Goal: Task Accomplishment & Management: Use online tool/utility

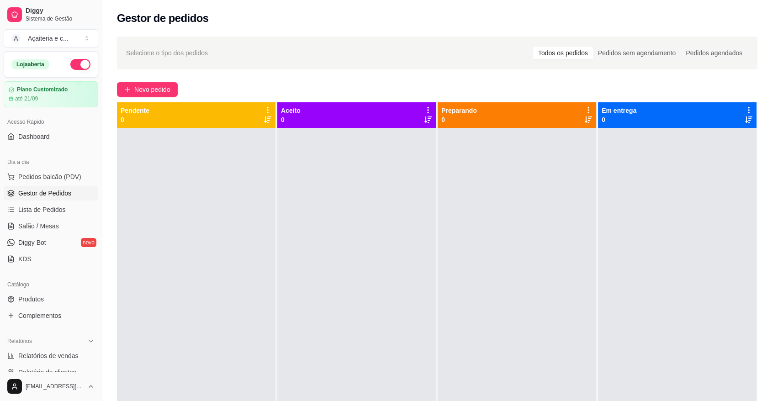
scroll to position [116, 0]
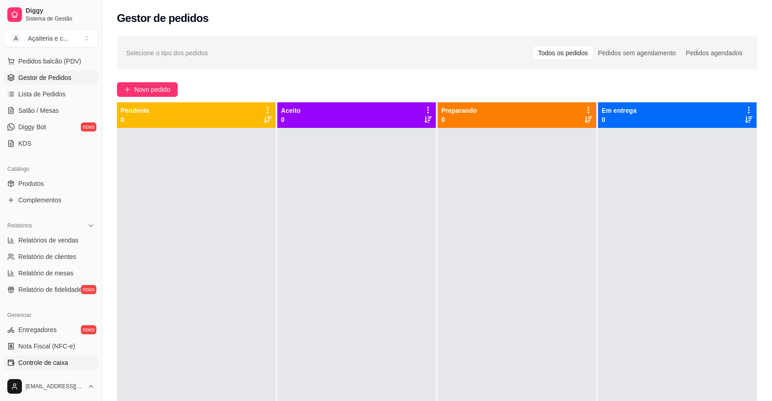
click at [56, 369] on link "Controle de caixa" at bounding box center [51, 362] width 95 height 15
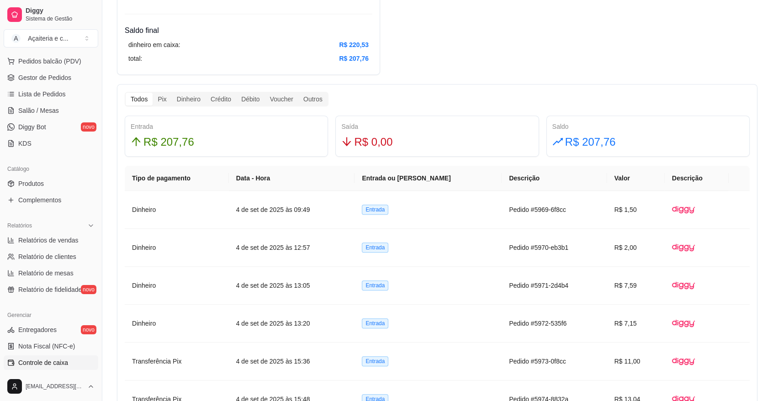
scroll to position [456, 0]
click at [22, 245] on link "Relatórios de vendas" at bounding box center [51, 240] width 95 height 15
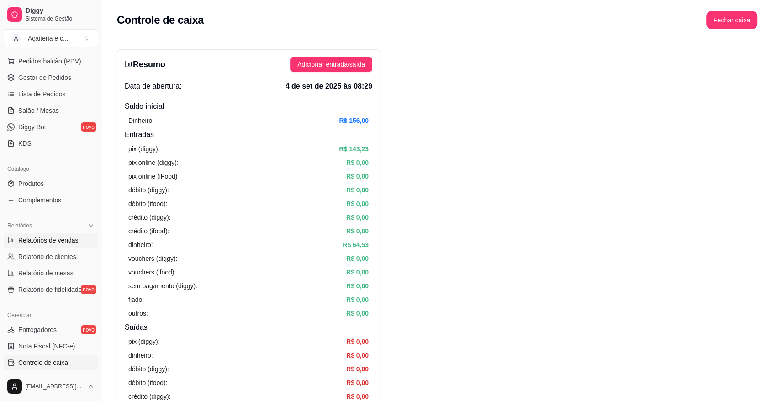
select select "ALL"
select select "0"
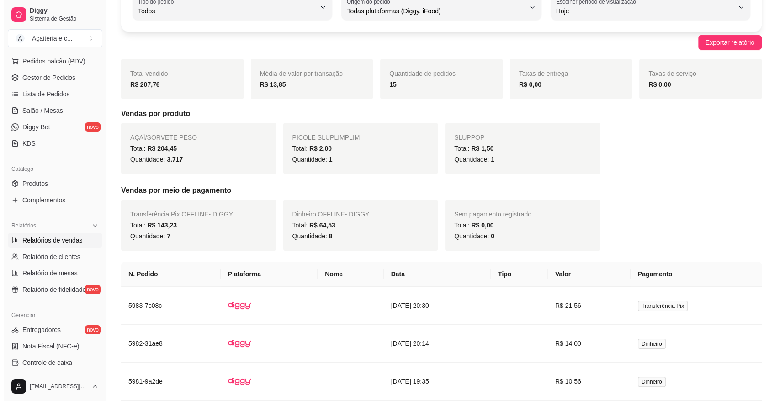
scroll to position [83, 0]
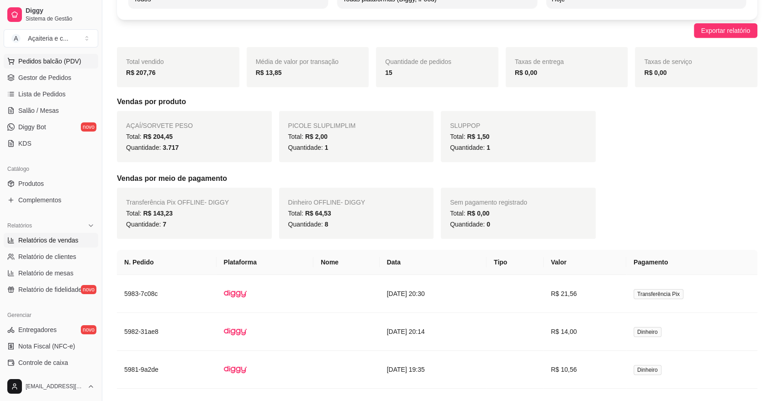
click at [71, 57] on span "Pedidos balcão (PDV)" at bounding box center [49, 61] width 63 height 9
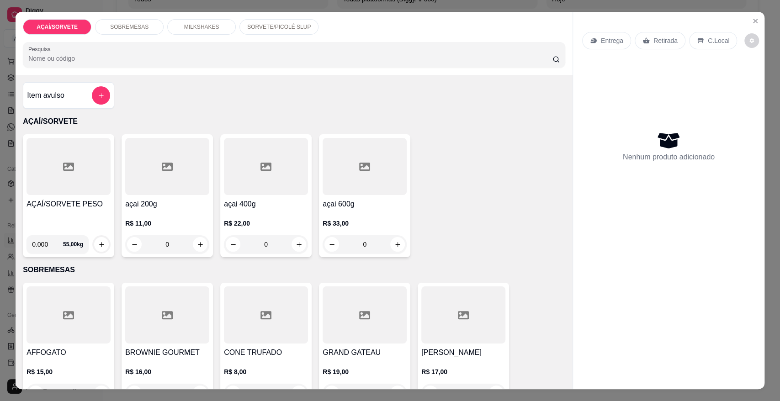
click at [205, 32] on div "MILKSHAKES" at bounding box center [201, 27] width 69 height 16
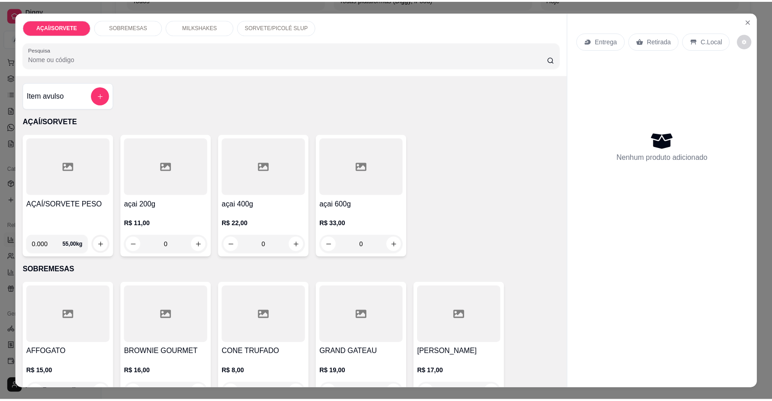
scroll to position [17, 0]
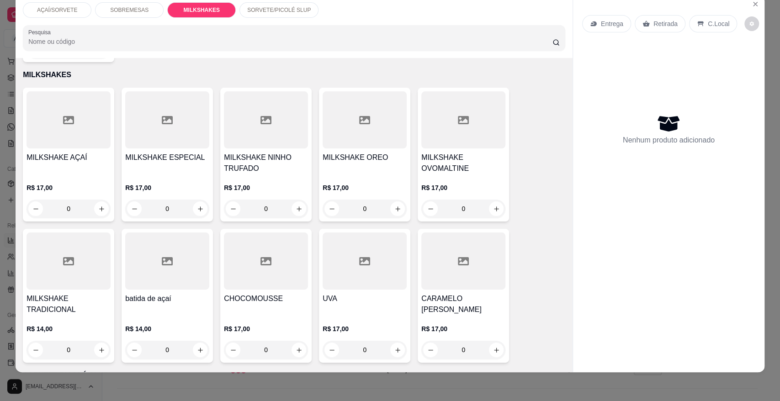
click at [466, 200] on input "0" at bounding box center [463, 209] width 51 height 18
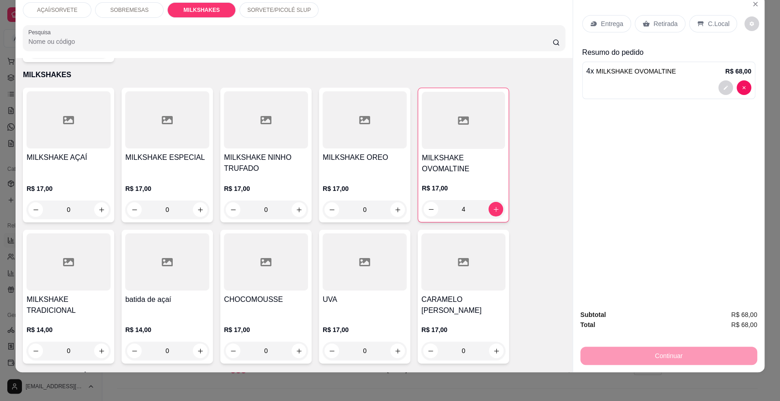
type input "4"
click at [674, 21] on div "Retirada" at bounding box center [659, 23] width 51 height 17
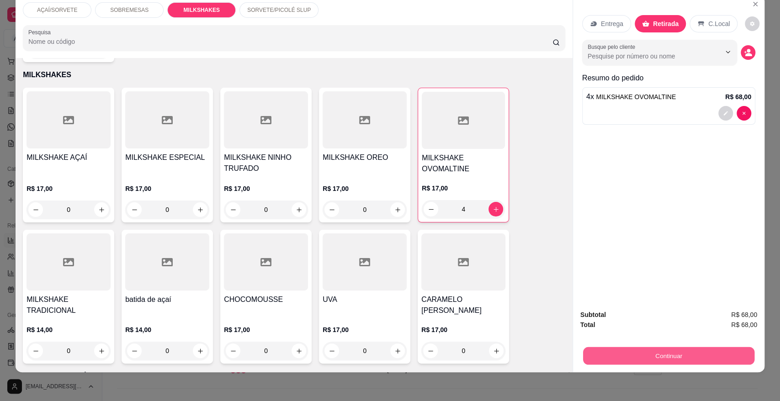
click at [673, 354] on button "Continuar" at bounding box center [668, 356] width 171 height 18
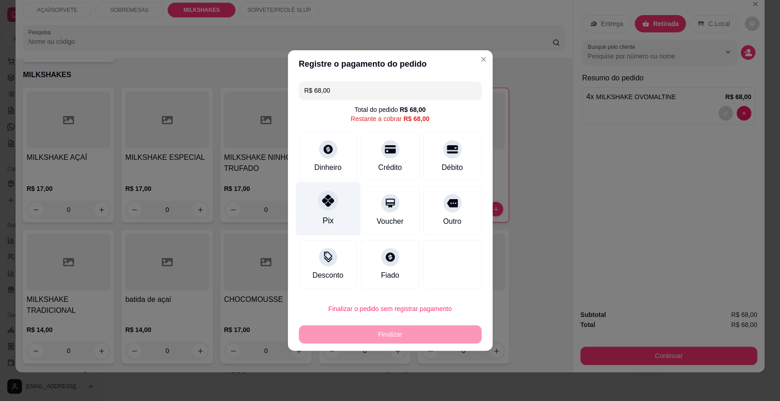
click at [340, 224] on div "Pix" at bounding box center [328, 208] width 64 height 53
type input "R$ 0,00"
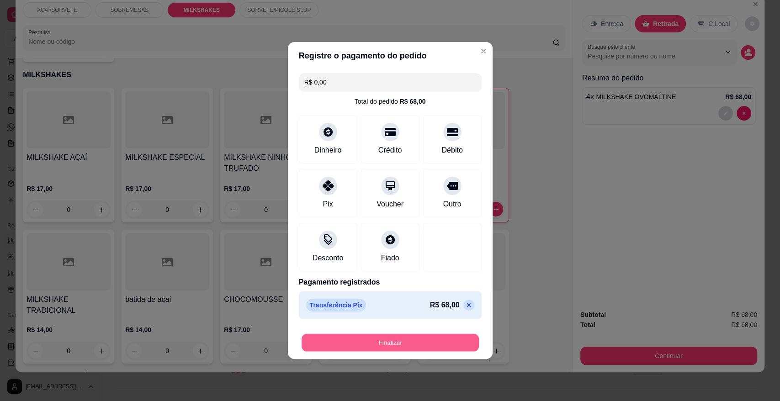
click at [428, 347] on button "Finalizar" at bounding box center [389, 343] width 177 height 18
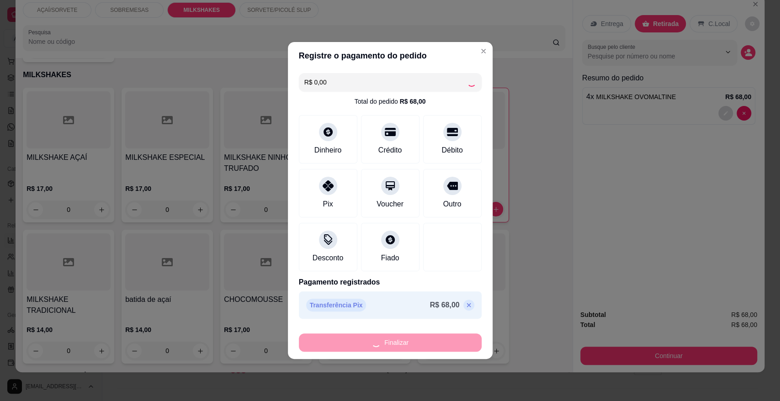
type input "0"
type input "-R$ 68,00"
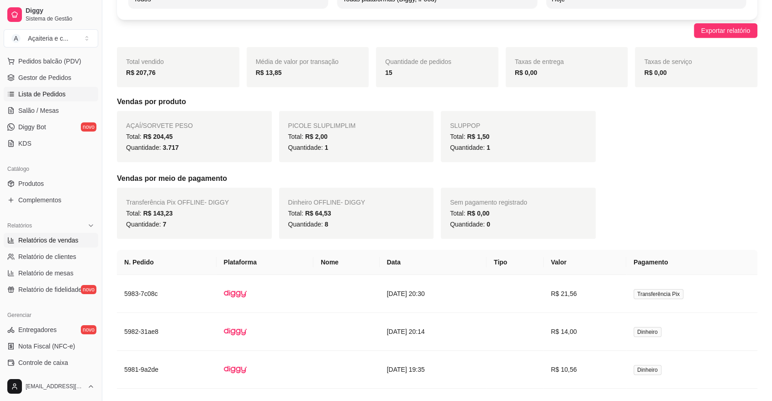
click at [35, 87] on link "Lista de Pedidos" at bounding box center [51, 94] width 95 height 15
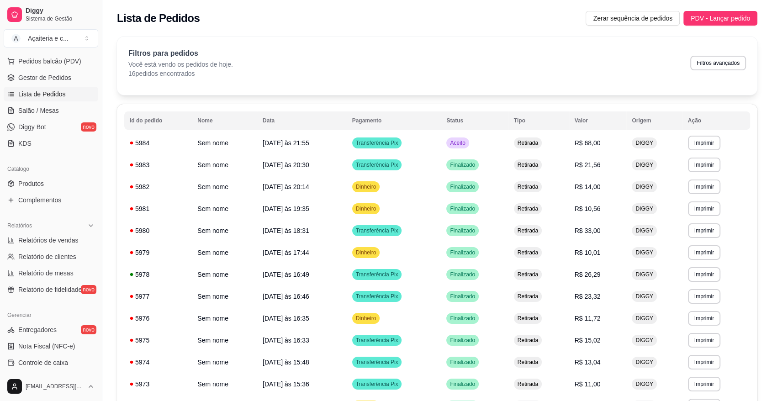
click at [35, 87] on link "Lista de Pedidos" at bounding box center [51, 94] width 95 height 15
click at [35, 79] on span "Gestor de Pedidos" at bounding box center [44, 77] width 53 height 9
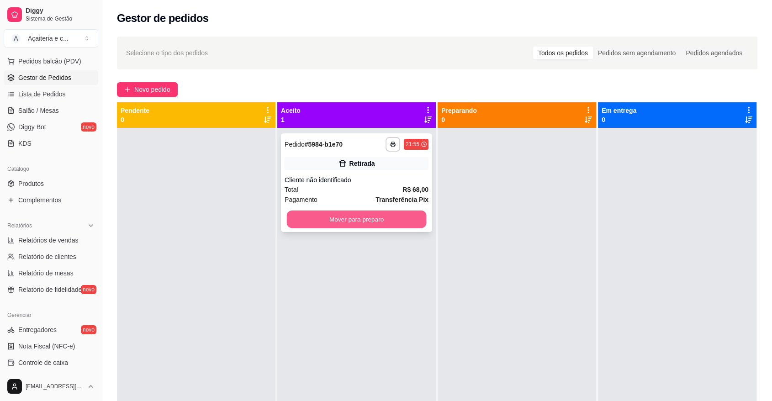
click at [318, 216] on button "Mover para preparo" at bounding box center [357, 220] width 140 height 18
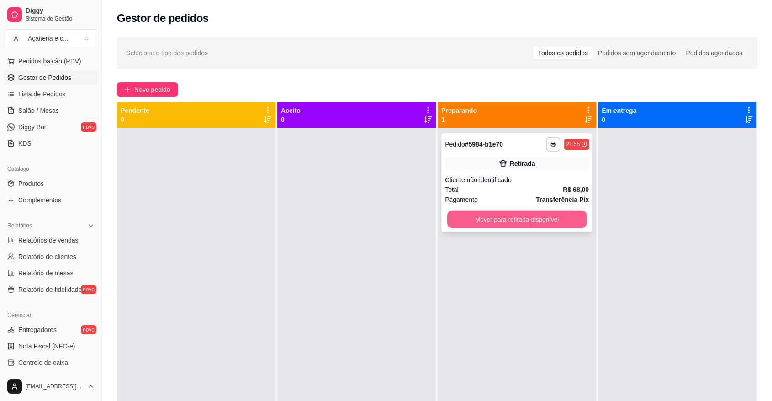
click at [510, 218] on button "Mover para retirada disponível" at bounding box center [517, 220] width 140 height 18
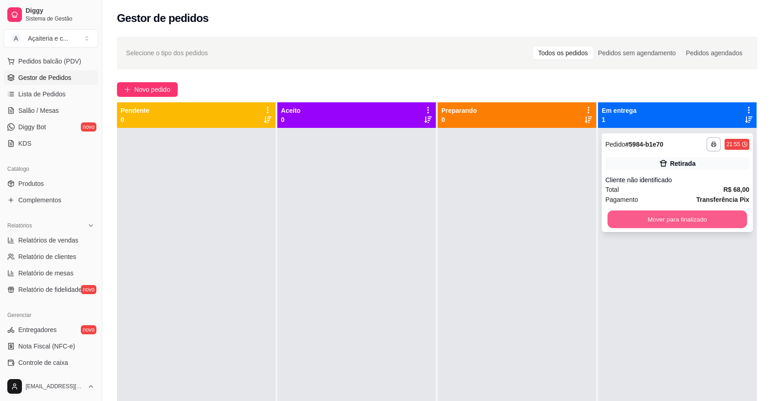
click at [681, 221] on button "Mover para finalizado" at bounding box center [677, 220] width 140 height 18
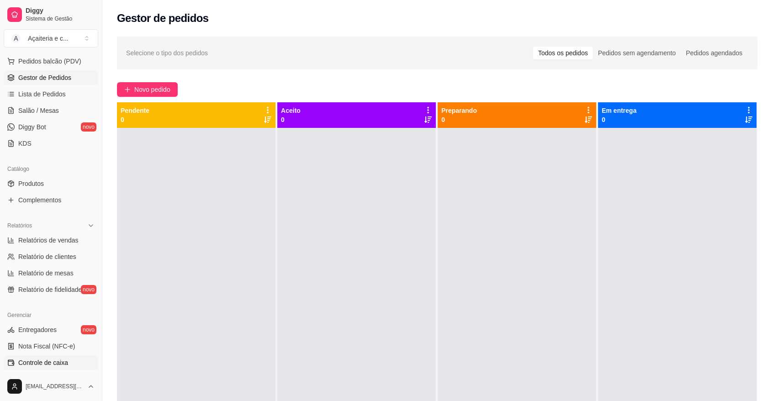
click at [66, 368] on link "Controle de caixa" at bounding box center [51, 362] width 95 height 15
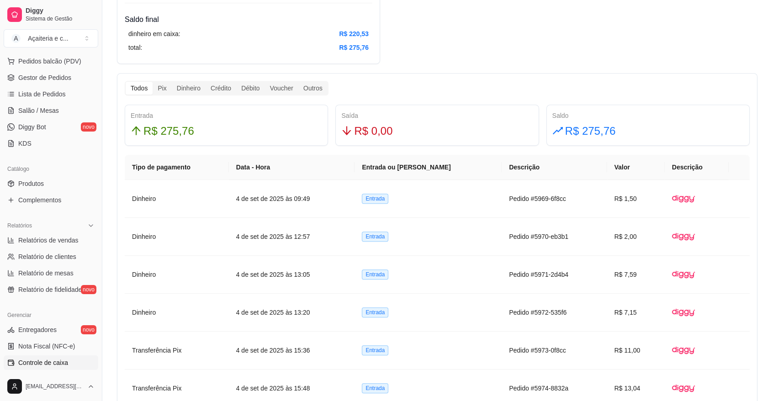
scroll to position [467, 0]
click at [47, 239] on span "Relatórios de vendas" at bounding box center [48, 240] width 60 height 9
select select "ALL"
select select "0"
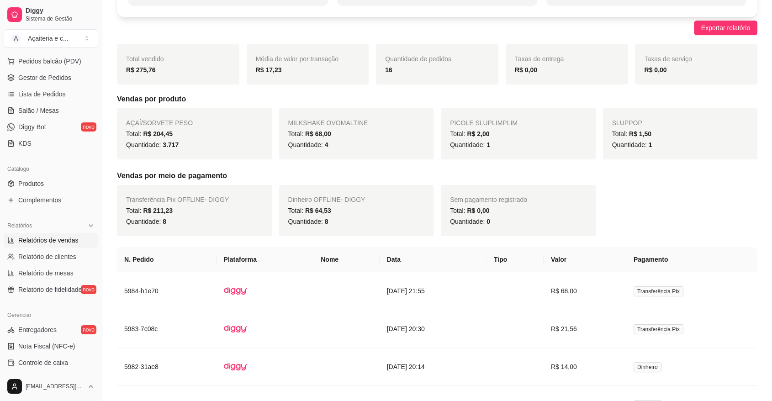
scroll to position [91, 0]
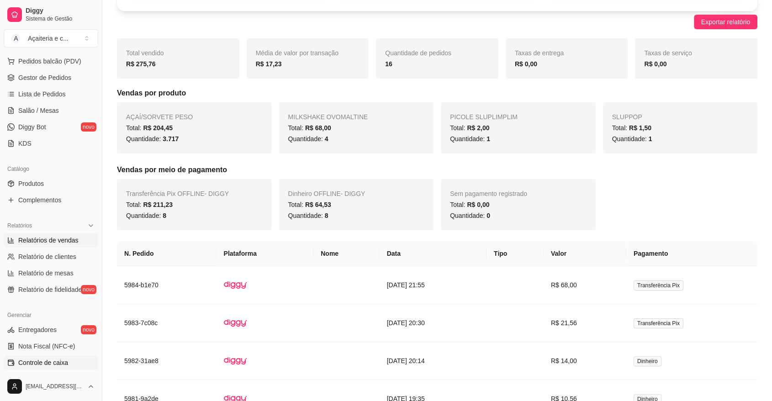
click at [62, 357] on link "Controle de caixa" at bounding box center [51, 362] width 95 height 15
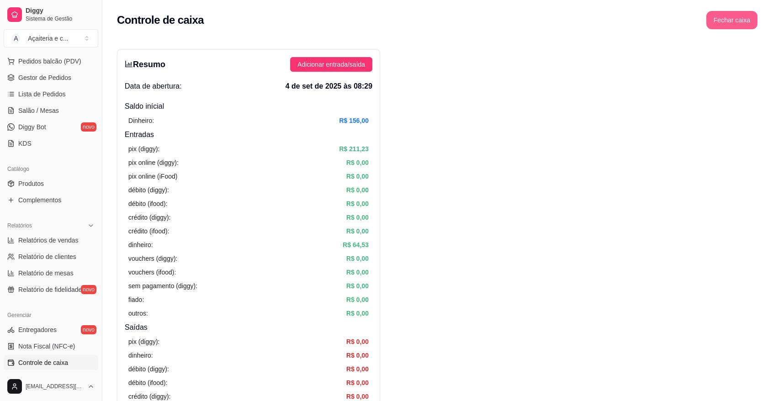
click at [740, 23] on button "Fechar caixa" at bounding box center [731, 20] width 51 height 18
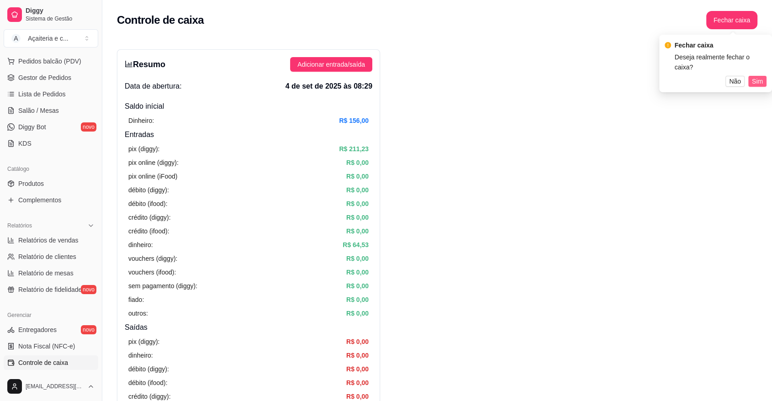
click at [760, 82] on span "Sim" at bounding box center [757, 81] width 11 height 10
